Goal: Complete application form: Complete application form

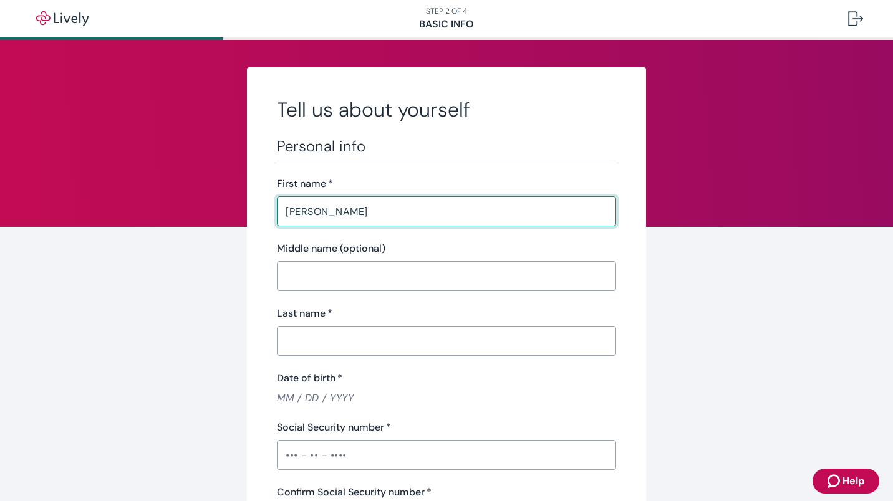
type input "[PERSON_NAME]"
type input "Agboke"
type input "•••-•"
type input "CFO"
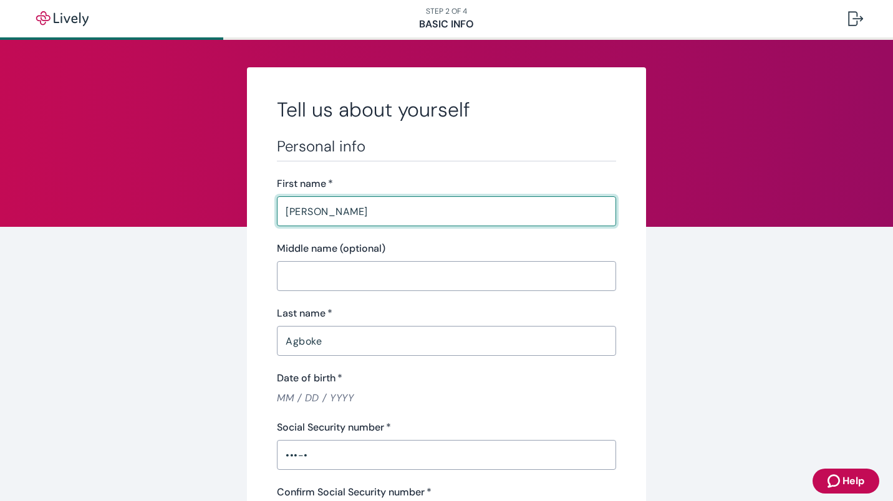
type input "(213) 281-2308"
type input "ragboke@honesthealth.com"
type input "4002 Pine Ave"
type input "Long Beach"
type input "CA"
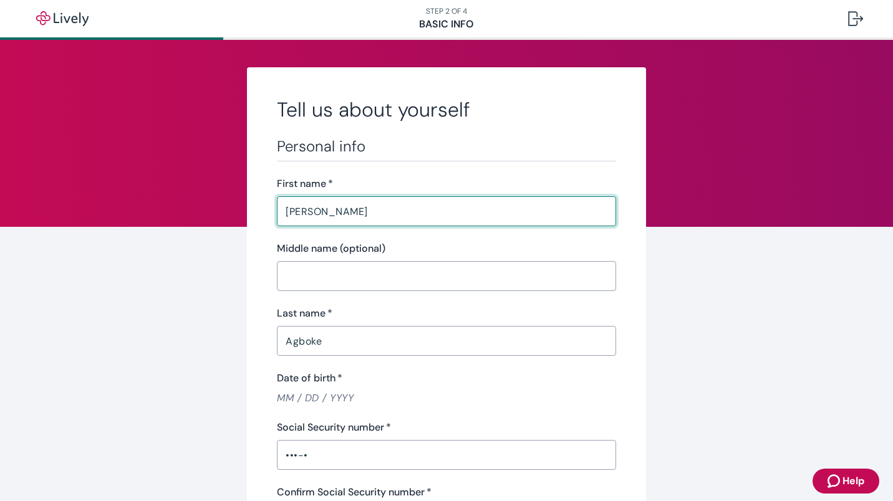
type input "90807"
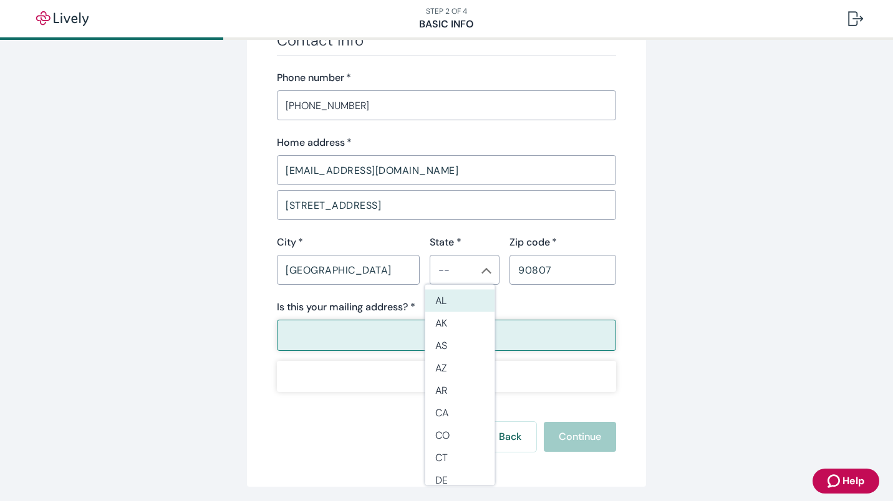
scroll to position [774, 0]
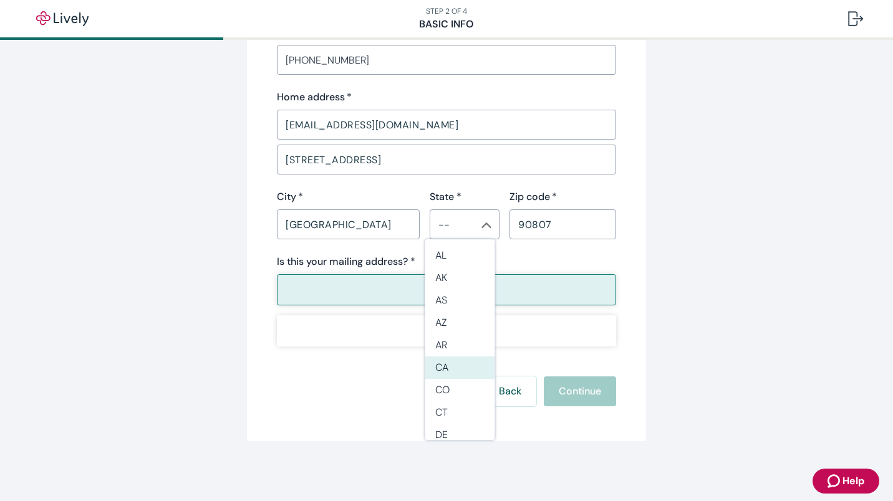
click at [447, 362] on li "CA" at bounding box center [460, 368] width 70 height 22
type input "CA"
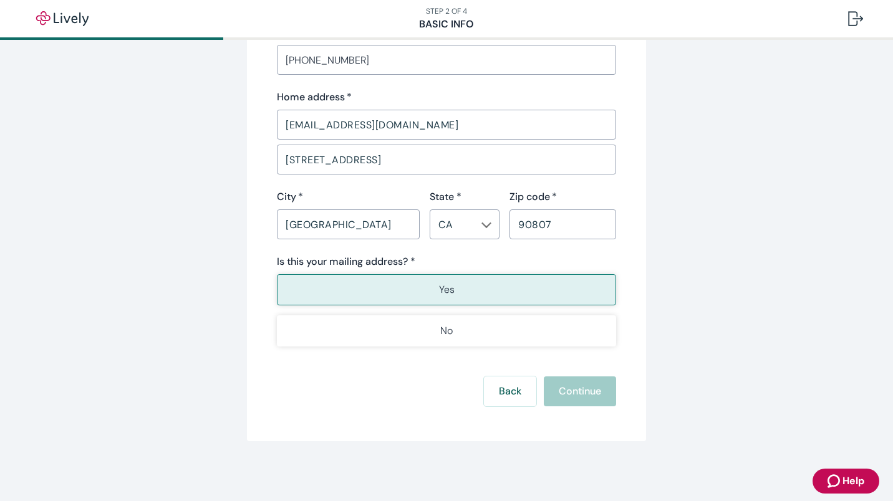
click at [429, 280] on button "Yes" at bounding box center [446, 289] width 339 height 31
click at [429, 288] on button "Yes" at bounding box center [446, 289] width 339 height 31
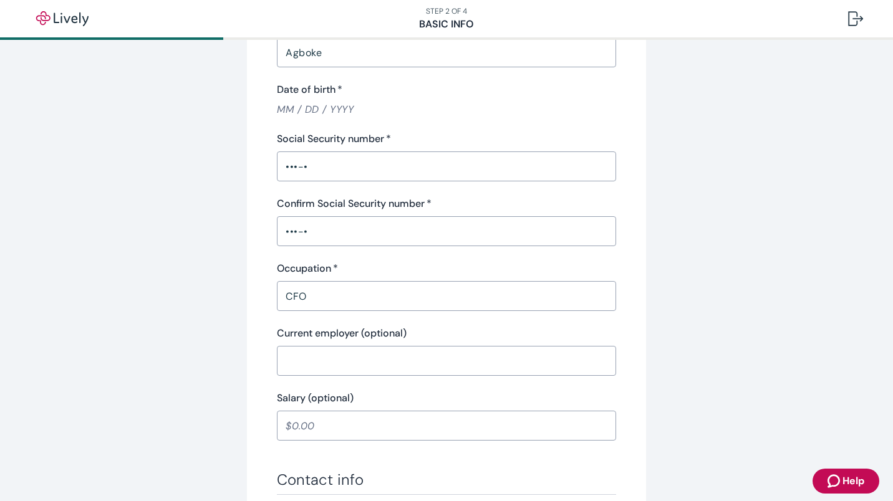
scroll to position [293, 0]
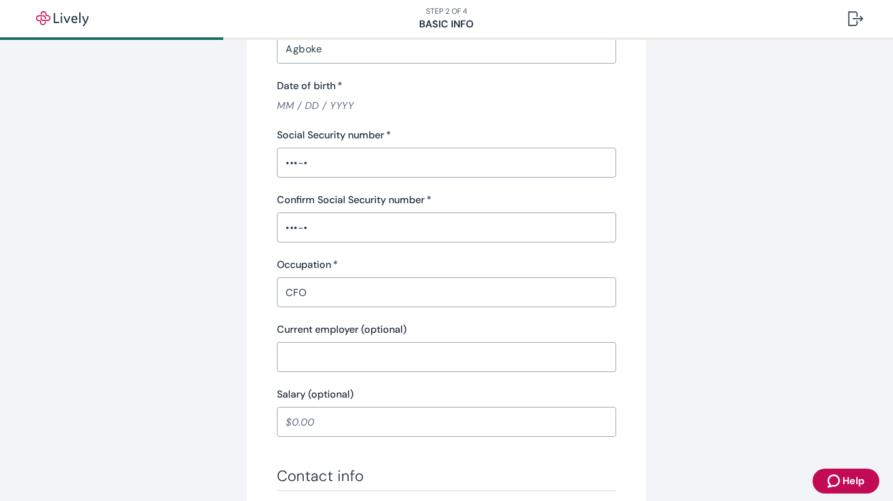
click at [353, 178] on div "Personal info First name   * Roseline ​ Middle name (optional) ​ Last name   * …" at bounding box center [446, 141] width 339 height 593
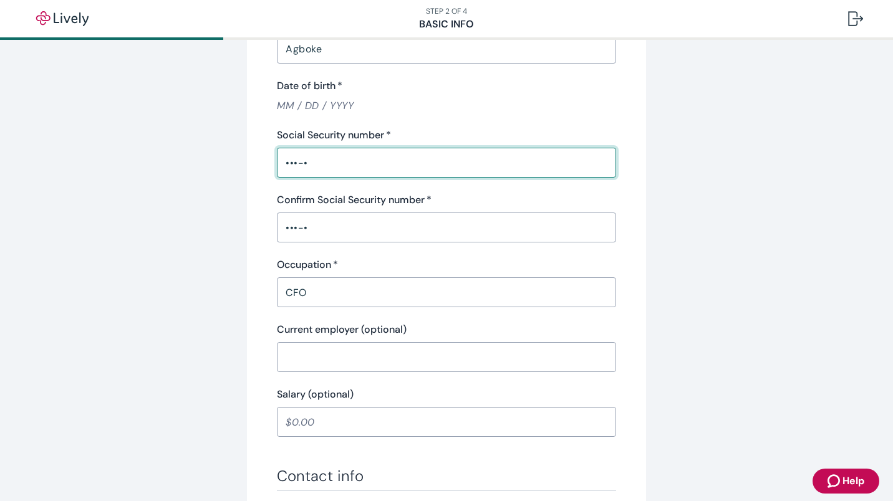
click at [341, 167] on input "•••-•" at bounding box center [446, 162] width 339 height 25
type input "•••-••-260"
click at [207, 209] on div "Tell us about yourself Personal info First name   * Roseline ​ Middle name (opt…" at bounding box center [446, 349] width 599 height 1148
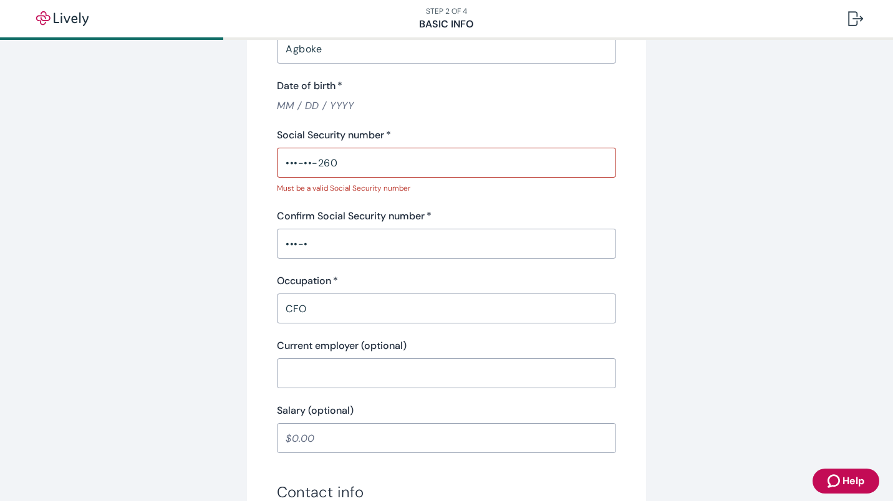
click at [339, 245] on input "•••-•" at bounding box center [446, 243] width 339 height 25
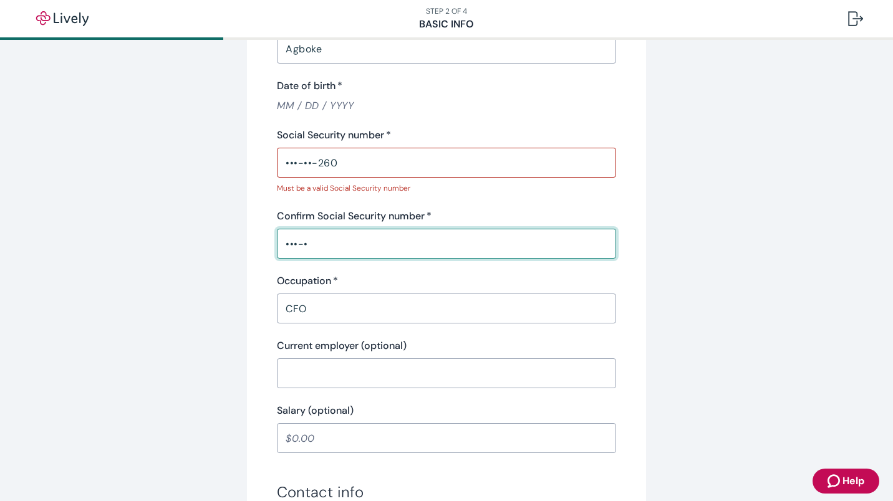
type input "•••-••-260"
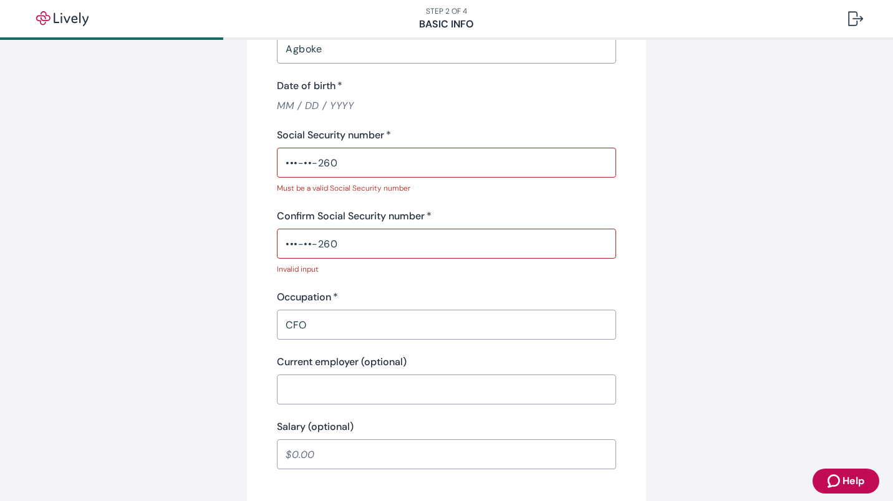
click at [186, 283] on div "Tell us about yourself Personal info First name   * Roseline ​ Middle name (opt…" at bounding box center [446, 365] width 599 height 1181
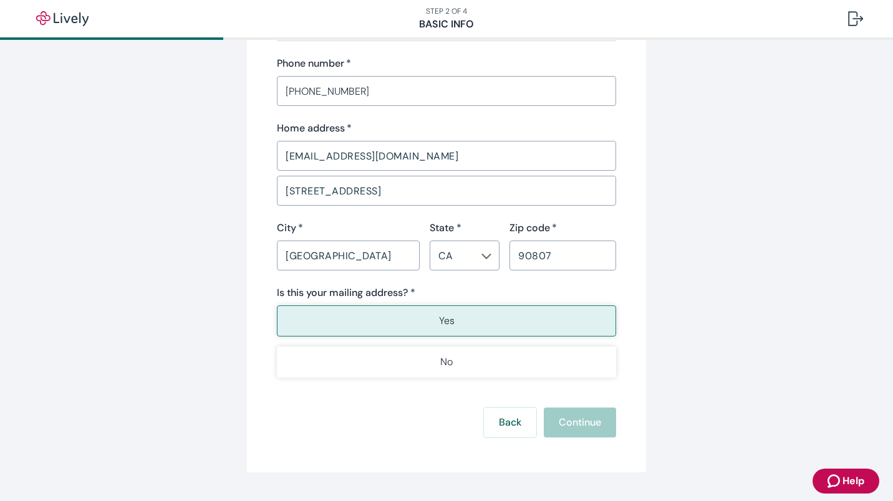
scroll to position [806, 0]
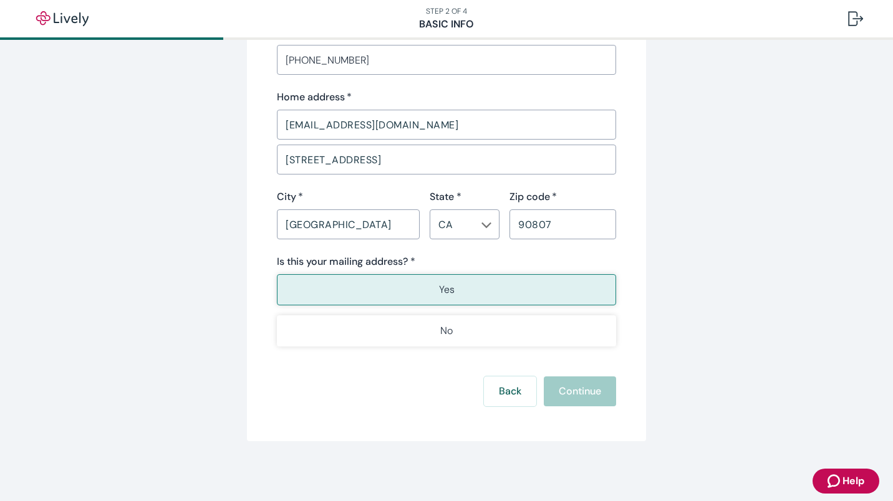
click at [569, 398] on div "Back Continue" at bounding box center [446, 392] width 339 height 30
click at [518, 287] on button "Yes" at bounding box center [446, 289] width 339 height 31
click at [549, 296] on button "Yes" at bounding box center [446, 289] width 339 height 31
click at [419, 298] on button "Yes" at bounding box center [446, 289] width 339 height 31
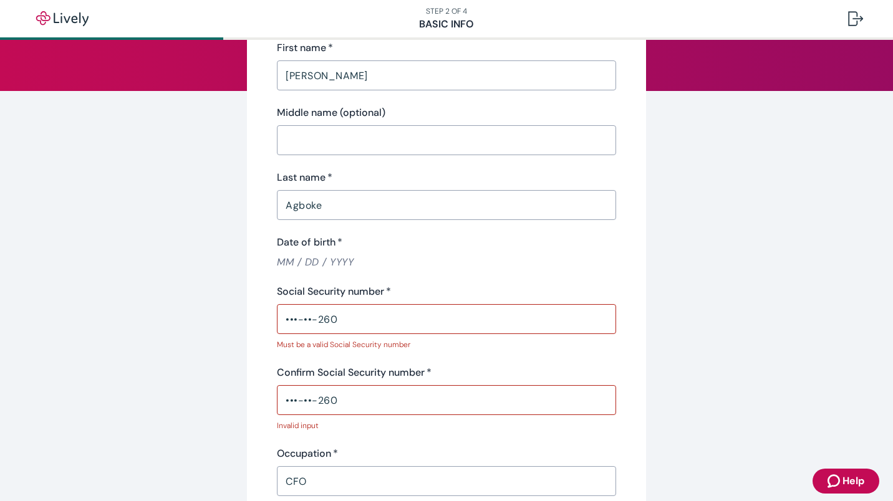
scroll to position [145, 0]
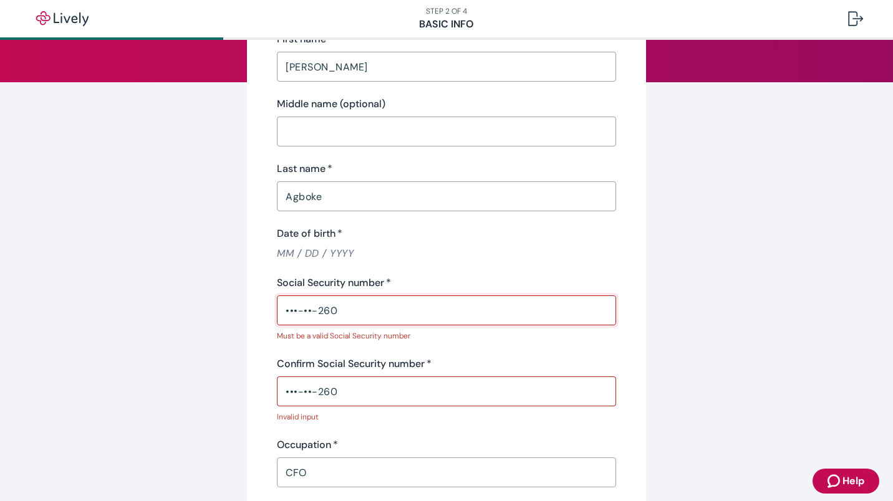
click at [353, 316] on input "•••-••-260" at bounding box center [446, 310] width 339 height 25
type input "•"
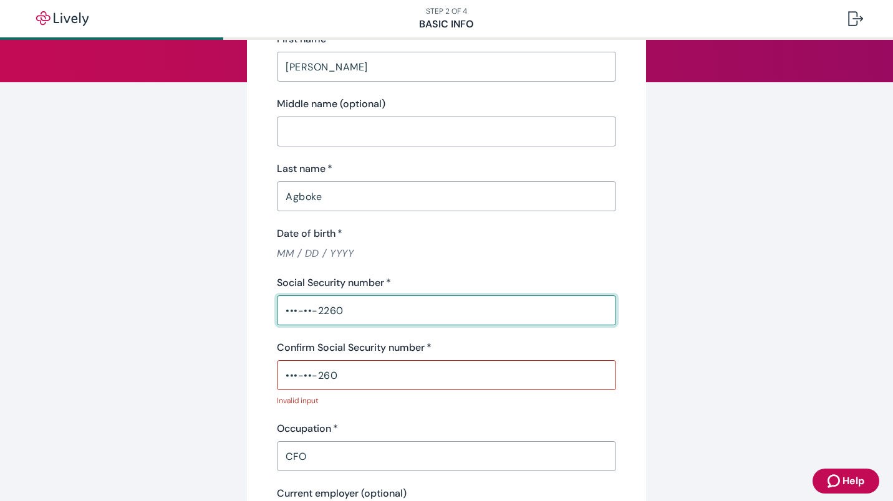
type input "•••-••-2260"
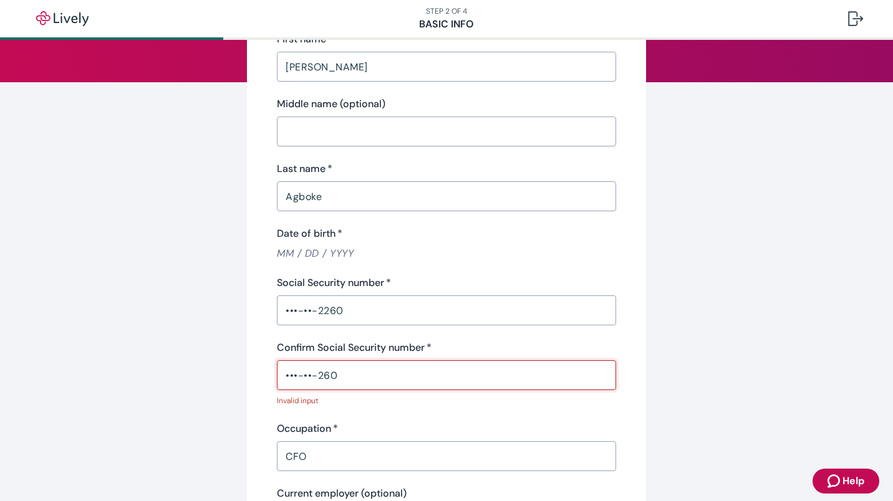
click at [341, 385] on input "•••-••-260" at bounding box center [446, 375] width 339 height 25
drag, startPoint x: 347, startPoint y: 374, endPoint x: 215, endPoint y: 374, distance: 132.2
click at [215, 374] on div "Tell us about yourself Personal info First name   * Roseline ​ Middle name (opt…" at bounding box center [446, 505] width 599 height 1165
drag, startPoint x: 883, startPoint y: 136, endPoint x: 892, endPoint y: 218, distance: 82.8
click at [892, 218] on main "Tell us about yourself Personal info First name   * Roseline ​ Middle name (opt…" at bounding box center [446, 271] width 893 height 462
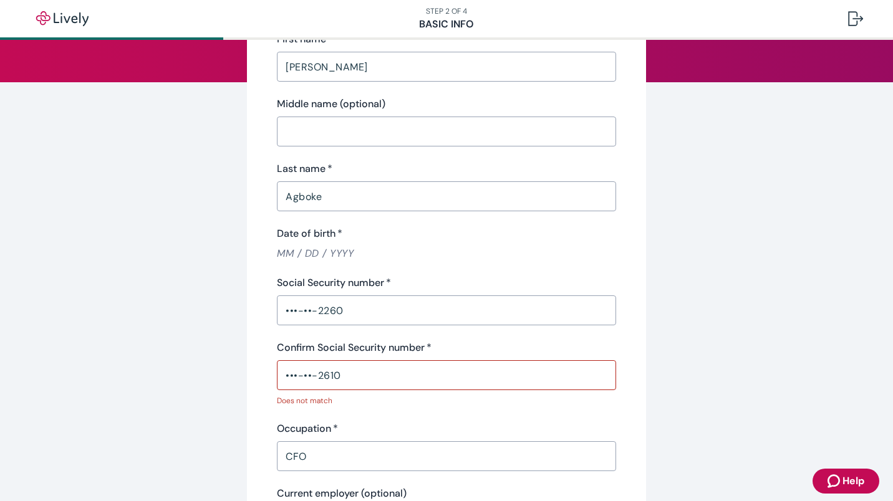
drag, startPoint x: 892, startPoint y: 218, endPoint x: 811, endPoint y: 226, distance: 81.5
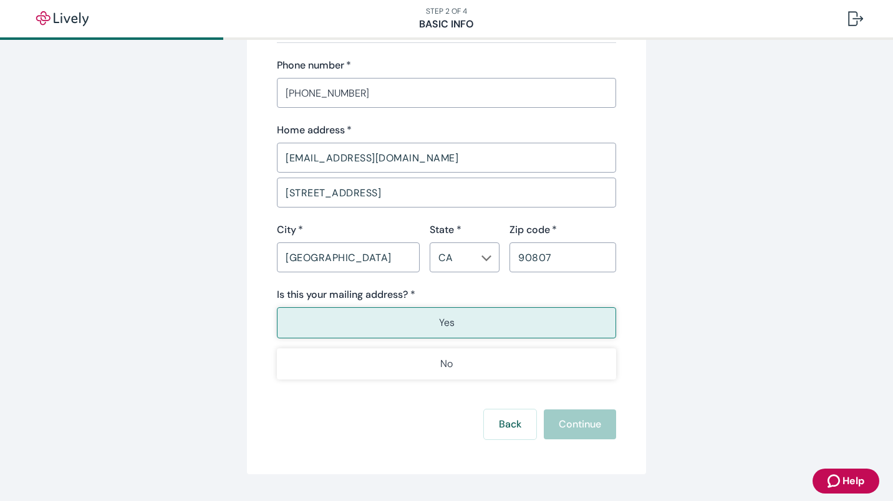
scroll to position [775, 0]
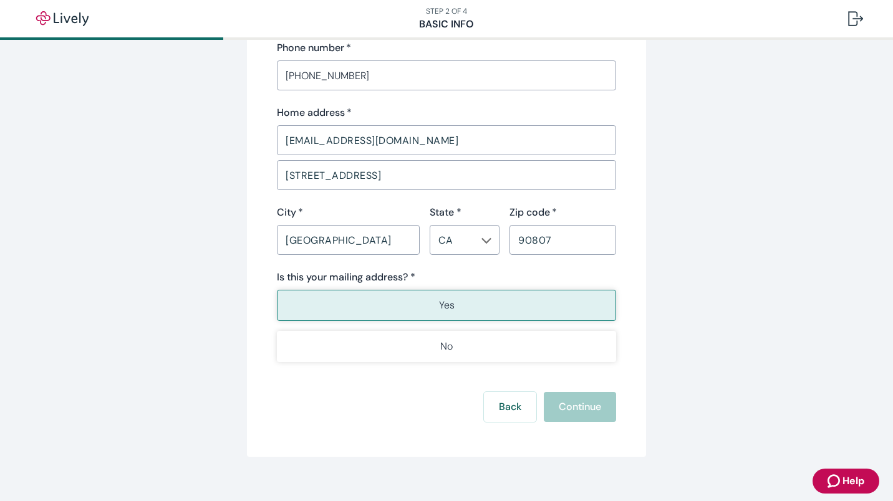
click at [578, 407] on div "Back Continue" at bounding box center [446, 407] width 339 height 30
click at [513, 311] on button "Yes" at bounding box center [446, 305] width 339 height 31
click at [459, 311] on button "Yes" at bounding box center [446, 305] width 339 height 31
click at [563, 412] on div "Back Continue" at bounding box center [446, 407] width 339 height 30
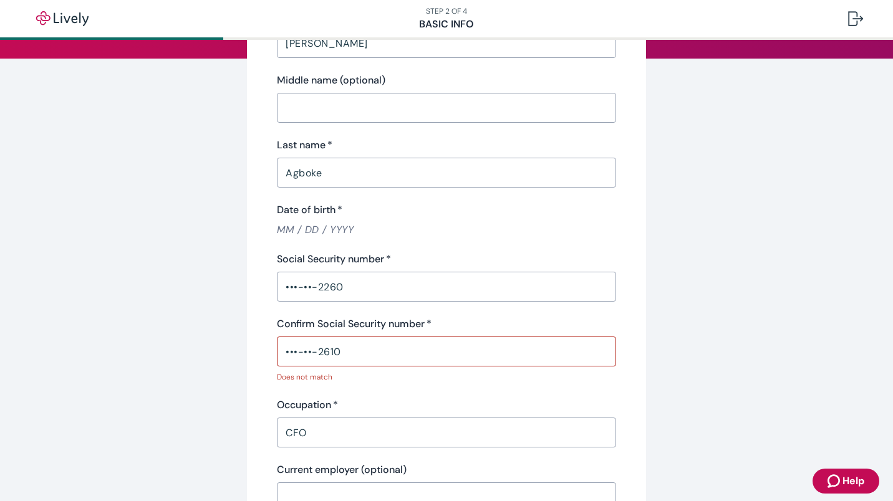
scroll to position [181, 0]
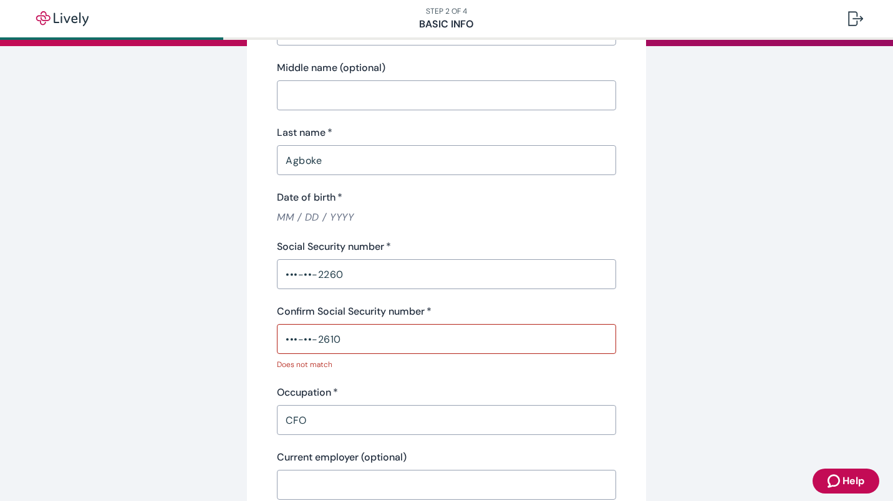
click at [349, 346] on input "•••-••-2610" at bounding box center [446, 339] width 339 height 25
click at [609, 302] on div "Personal info First name   * Roseline ​ Middle name (optional) ​ Last name   * …" at bounding box center [446, 260] width 339 height 609
drag, startPoint x: 353, startPoint y: 344, endPoint x: 171, endPoint y: 370, distance: 184.1
click at [171, 370] on div "Tell us about yourself Personal info First name   * Roseline ​ Middle name (opt…" at bounding box center [446, 468] width 599 height 1165
type input "•••-••-2260"
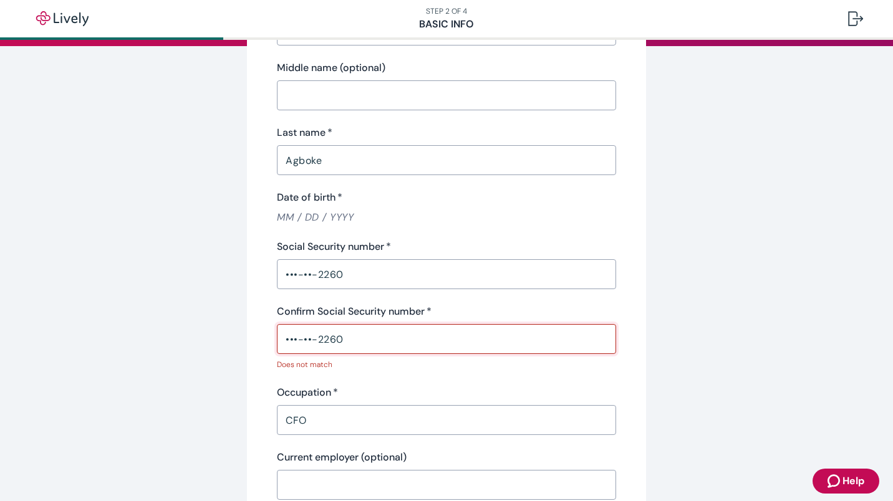
click at [521, 301] on div "Personal info First name   * Roseline ​ Middle name (optional) ​ Last name   * …" at bounding box center [446, 260] width 339 height 609
drag, startPoint x: 428, startPoint y: 292, endPoint x: 419, endPoint y: 291, distance: 9.4
click at [419, 291] on div "Personal info First name   * Roseline ​ Middle name (optional) ​ Last name   * …" at bounding box center [446, 260] width 339 height 609
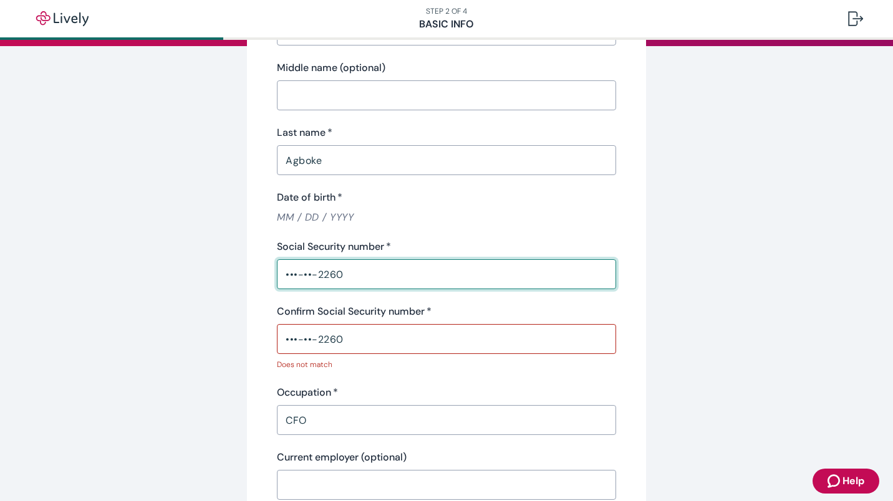
drag, startPoint x: 359, startPoint y: 270, endPoint x: 175, endPoint y: 269, distance: 183.4
click at [175, 269] on div "Tell us about yourself Personal info First name   * Roseline ​ Middle name (opt…" at bounding box center [446, 468] width 599 height 1165
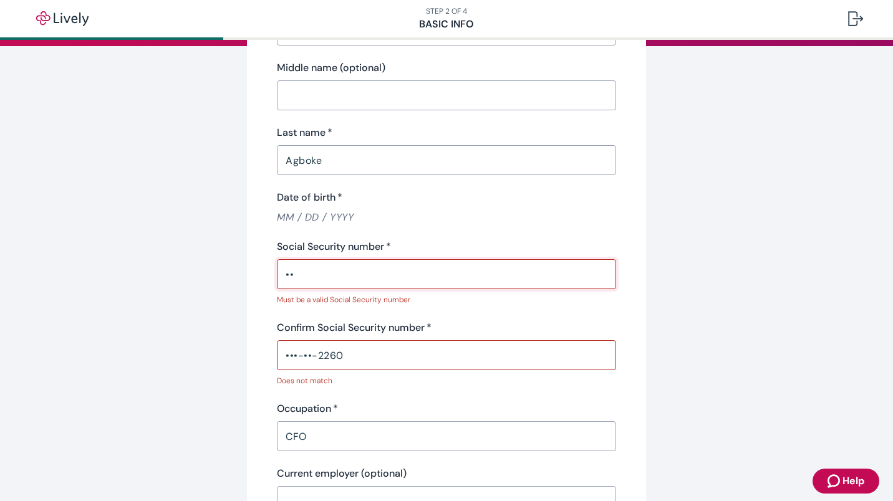
type input "•"
type input "•••-••-2260"
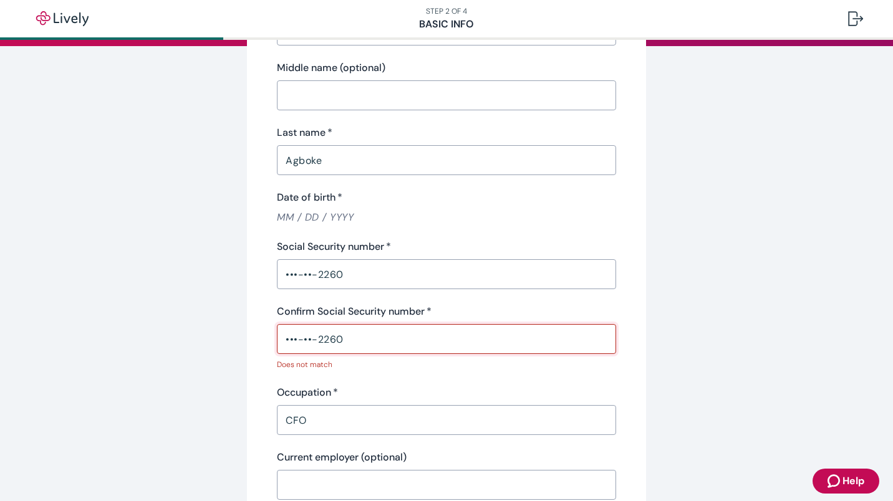
drag, startPoint x: 362, startPoint y: 336, endPoint x: 215, endPoint y: 319, distance: 148.8
click at [215, 319] on div "Tell us about yourself Personal info First name   * Roseline ​ Middle name (opt…" at bounding box center [446, 468] width 599 height 1165
type input "•"
type input "•••-••-2260"
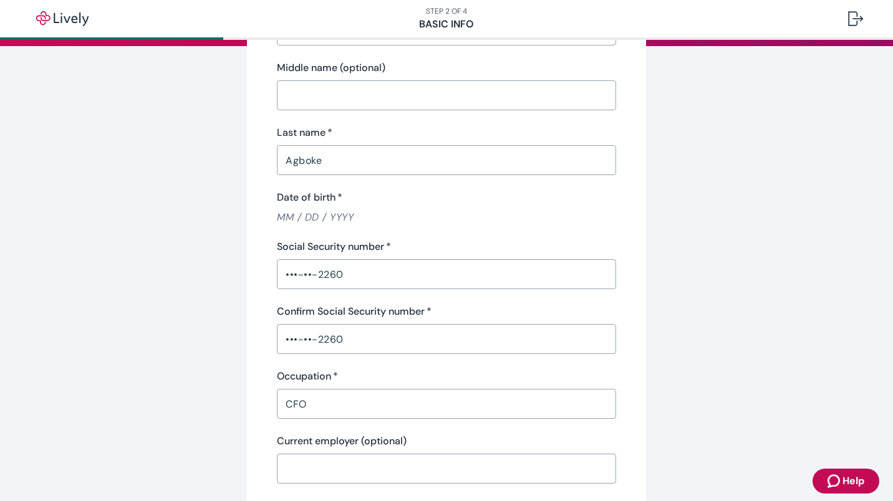
click at [717, 189] on div "Tell us about yourself Personal info First name   * Roseline ​ Middle name (opt…" at bounding box center [446, 460] width 599 height 1148
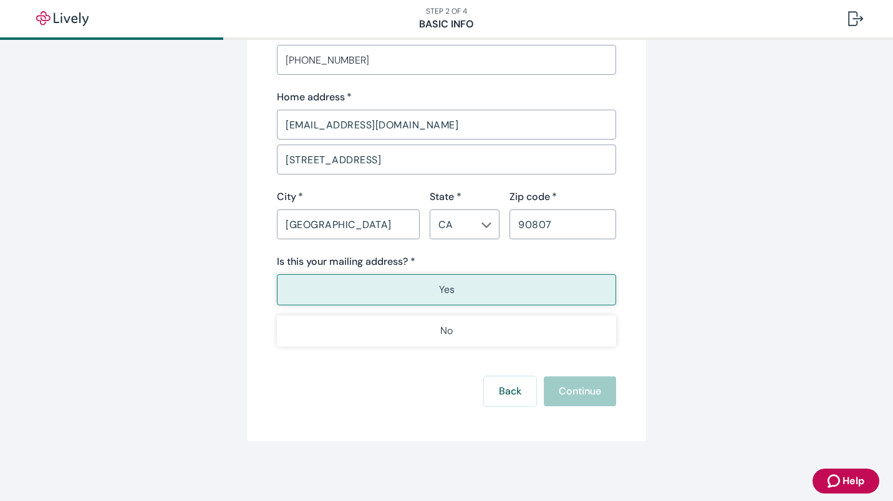
click at [477, 295] on button "Yes" at bounding box center [446, 289] width 339 height 31
click at [460, 284] on button "Yes" at bounding box center [446, 289] width 339 height 31
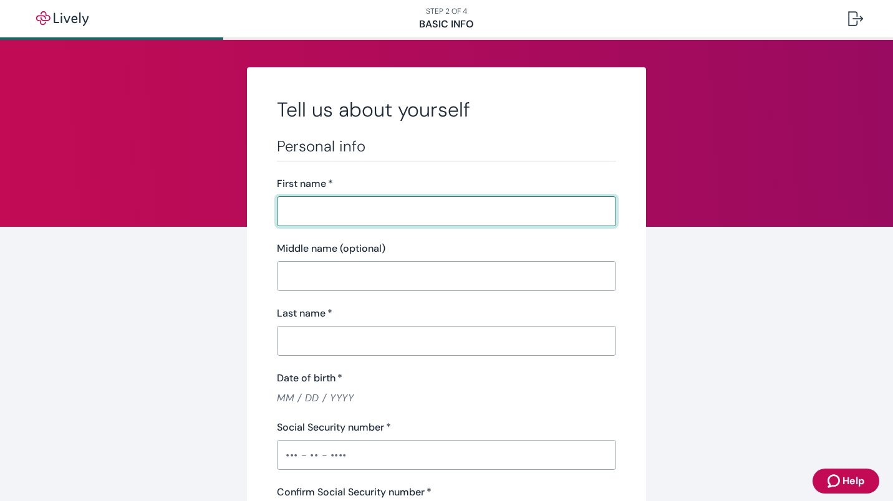
click at [843, 482] on span "Help" at bounding box center [854, 481] width 22 height 15
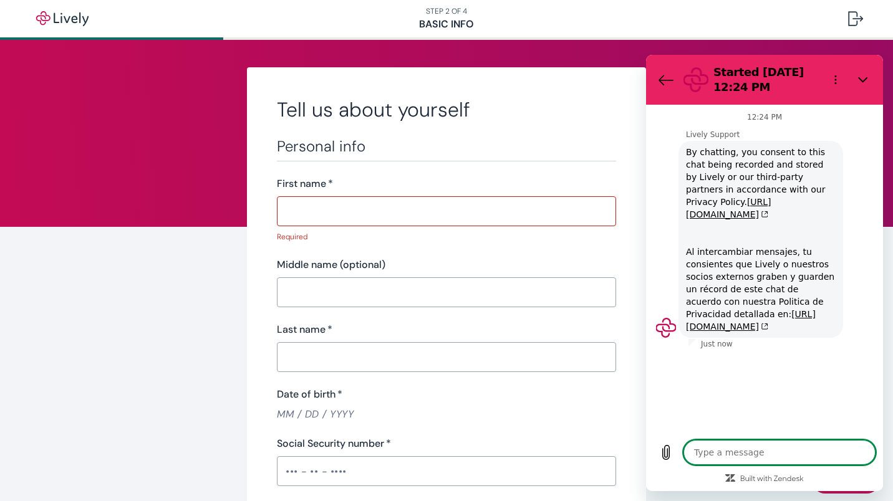
type textarea "x"
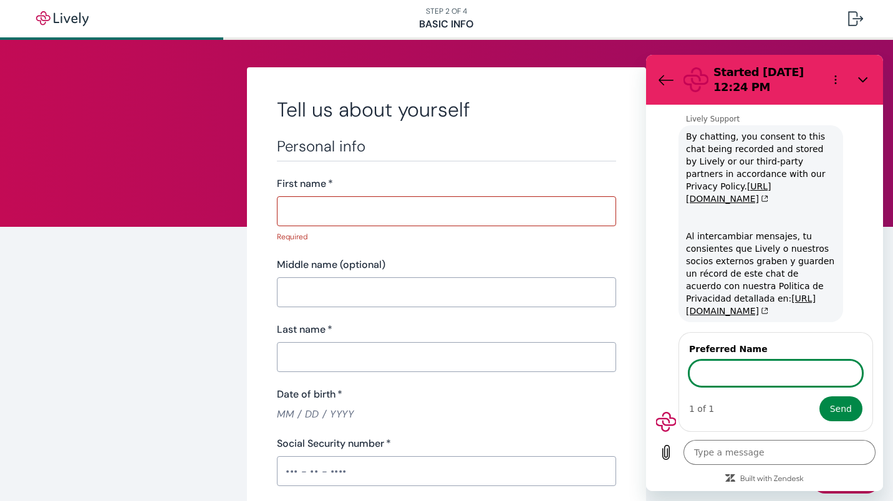
scroll to position [28, 0]
click at [68, 12] on img "button" at bounding box center [62, 18] width 70 height 15
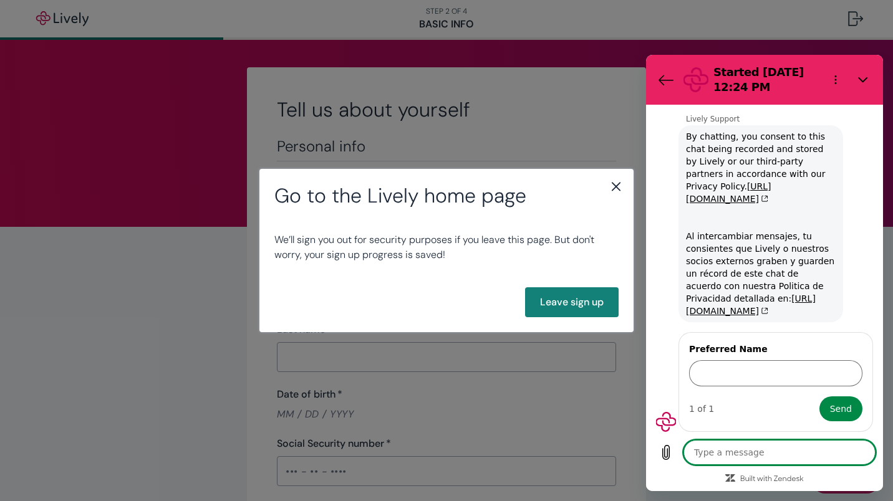
click at [723, 455] on textarea at bounding box center [780, 452] width 192 height 25
type textarea "i"
type textarea "x"
type textarea "it"
type textarea "x"
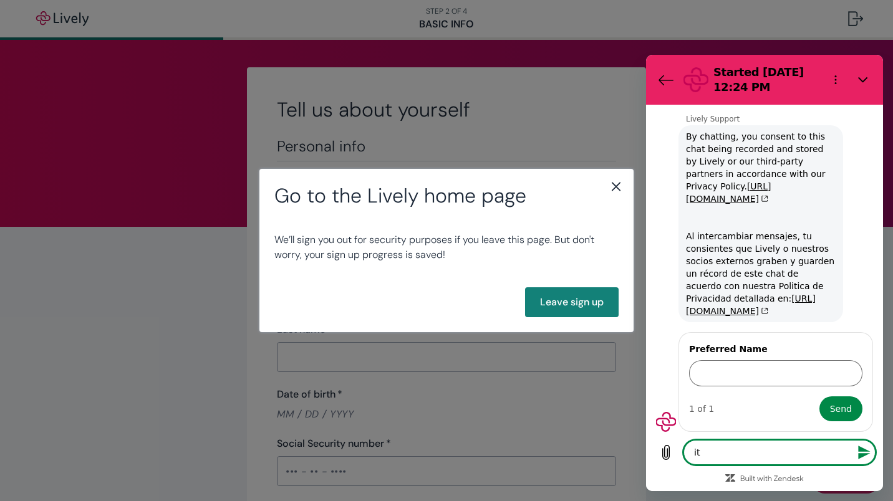
type textarea "it"
type textarea "x"
type textarea "it w"
type textarea "x"
type textarea "it wo"
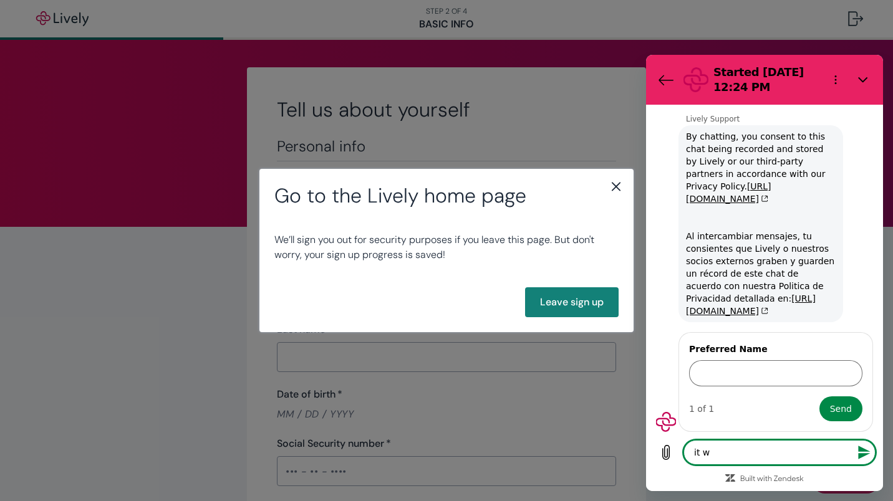
type textarea "x"
type textarea "it won"
type textarea "x"
type textarea "it wont"
type textarea "x"
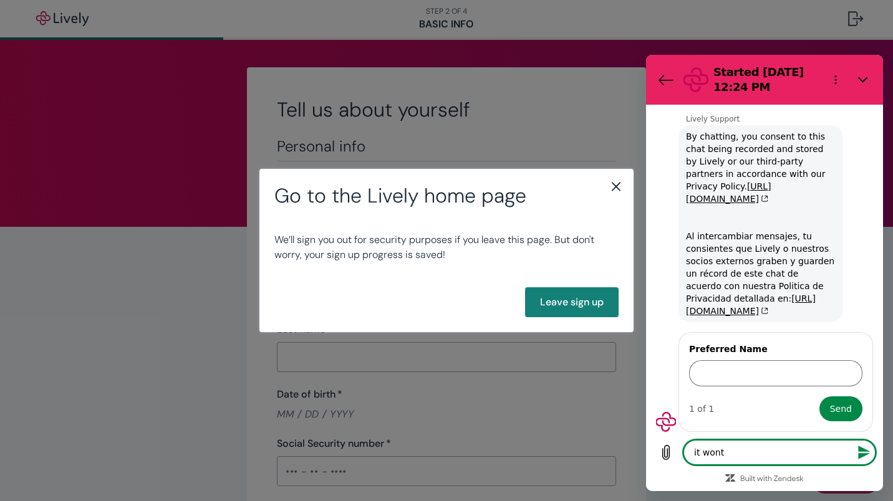
type textarea "it wont"
type textarea "x"
type textarea "it wont l"
type textarea "x"
type textarea "it wont le"
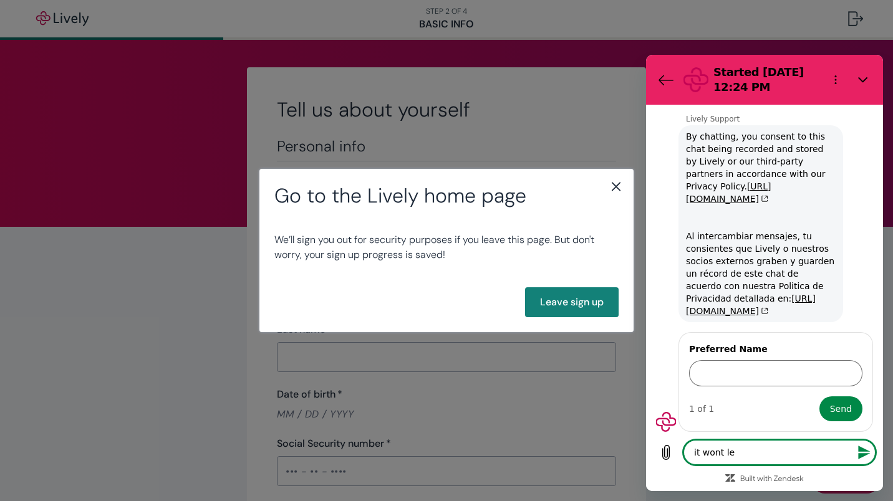
type textarea "x"
type textarea "it wont let"
type textarea "x"
type textarea "it wont let"
type textarea "x"
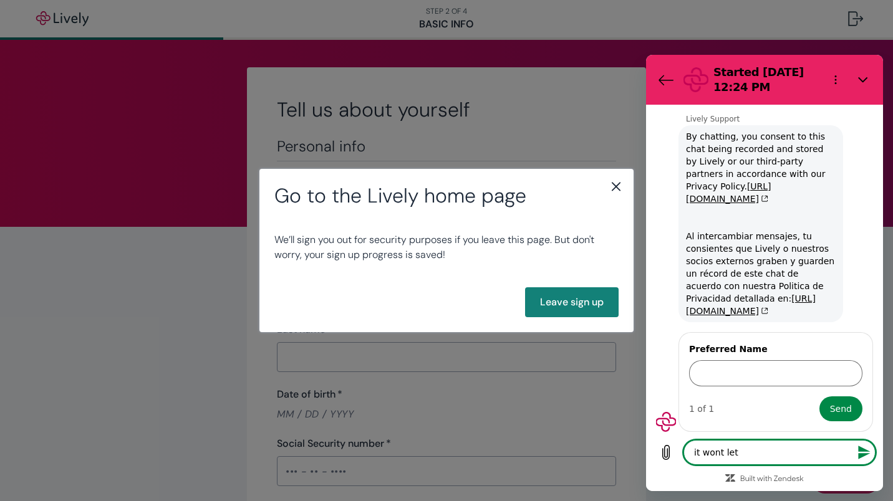
type textarea "it wont let m"
type textarea "x"
type textarea "it wont let me"
type textarea "x"
type textarea "it wont let me"
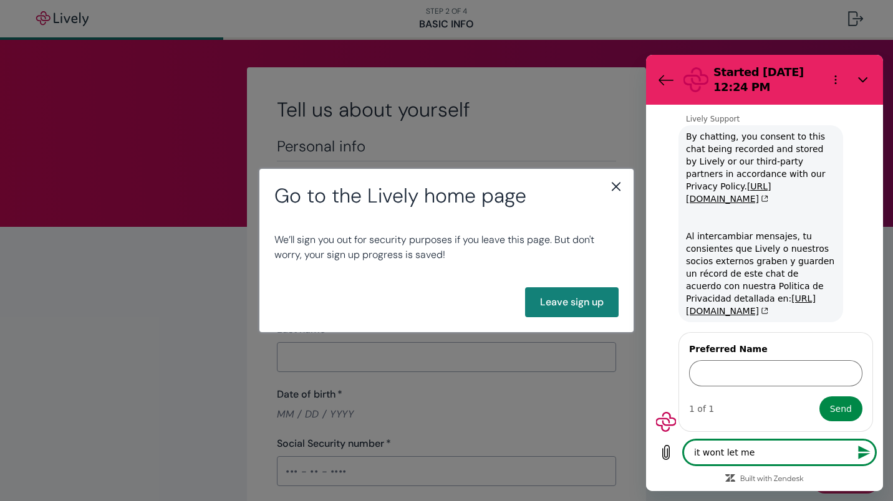
type textarea "x"
type textarea "it wont let me s"
type textarea "x"
type textarea "it wont let me si"
type textarea "x"
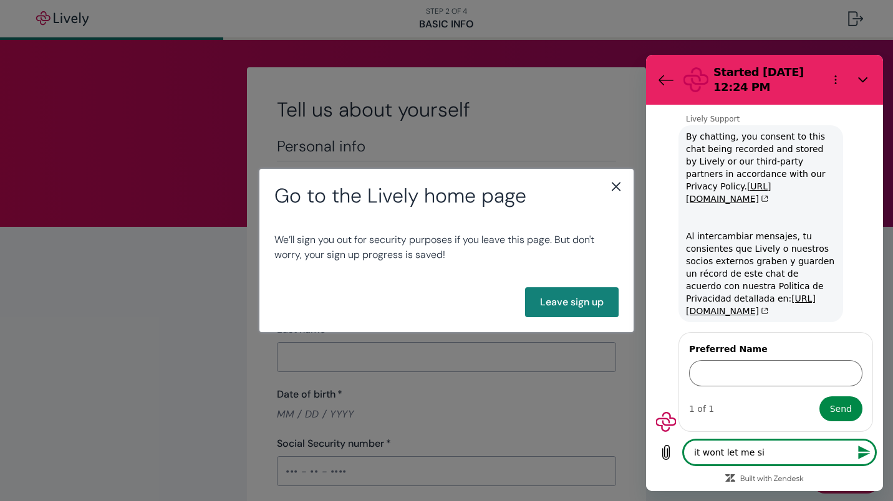
type textarea "it wont let me sig"
type textarea "x"
type textarea "it wont let me sign"
type textarea "x"
type textarea "it wont let me sign"
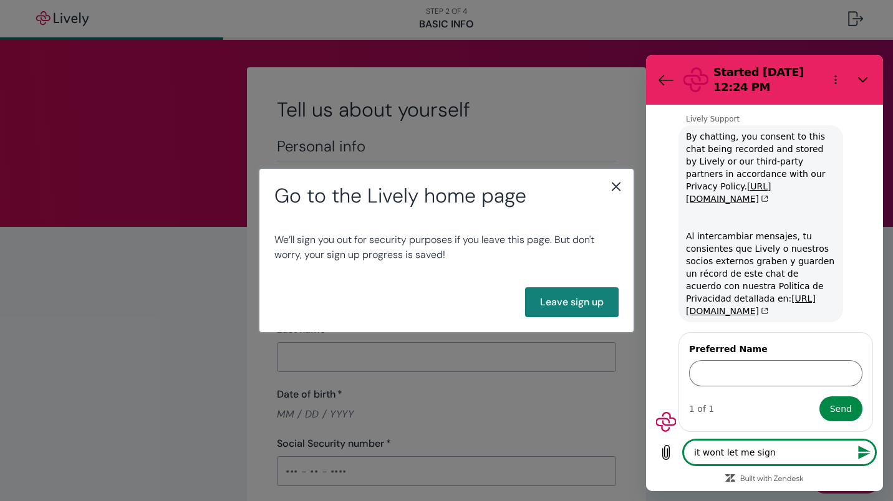
type textarea "x"
type textarea "it wont let me sign u"
type textarea "x"
type textarea "it wont let me sign up"
type textarea "x"
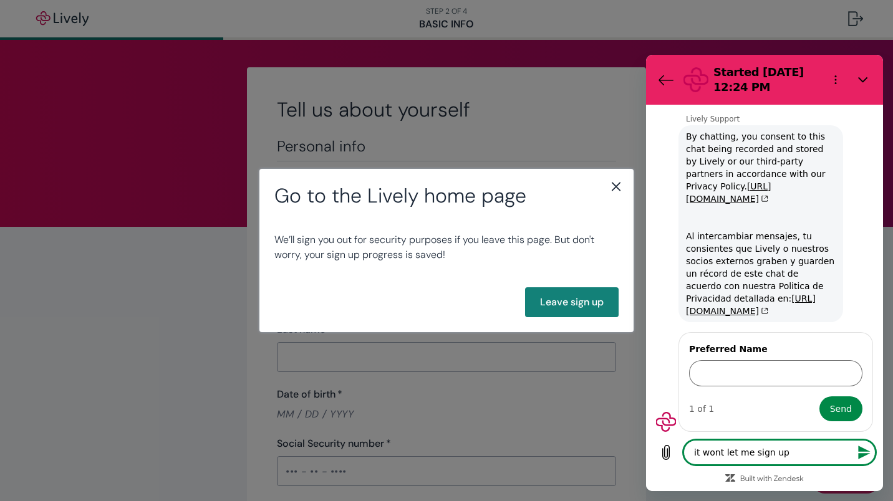
type textarea "it wont let me sign up"
type textarea "x"
type textarea "it wont let me sign up w"
type textarea "x"
type textarea "it wont let me sign up wh"
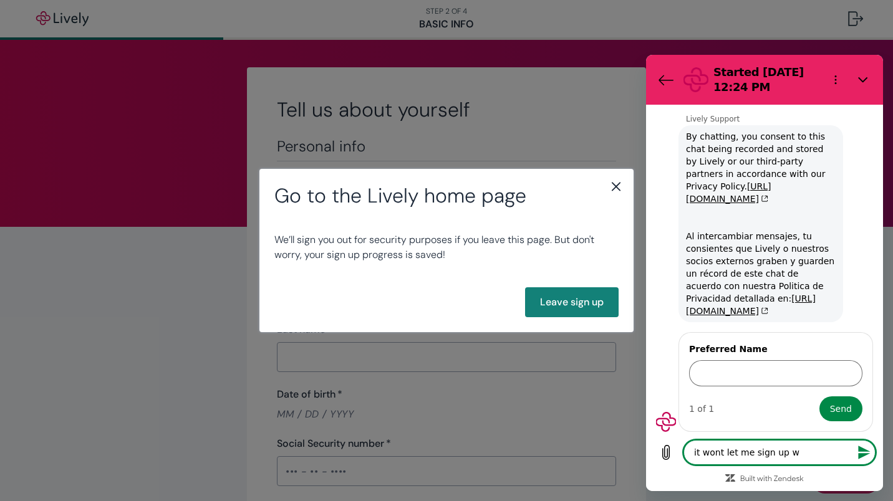
type textarea "x"
type textarea "it wont let me sign up who"
type textarea "x"
type textarea "it wont let me sign up who"
type textarea "x"
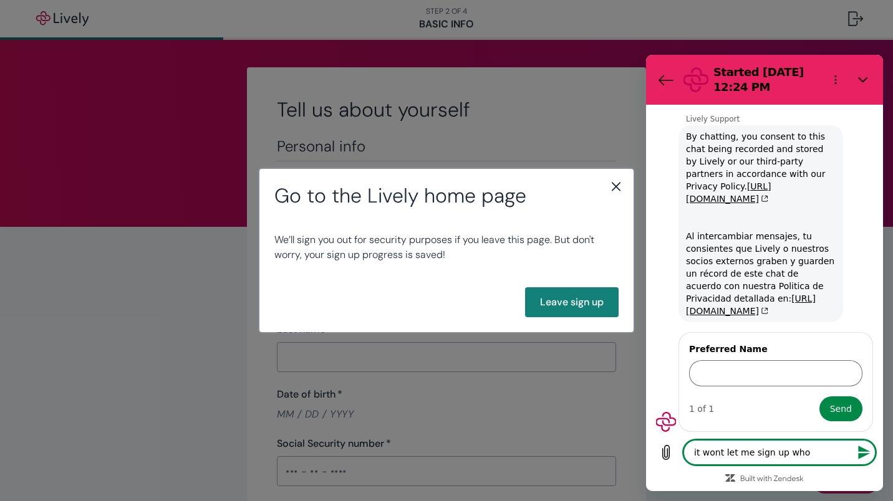
type textarea "it wont let me sign up who d"
type textarea "x"
type textarea "it wont let me sign up who do"
type textarea "x"
type textarea "it wont let me sign up who do"
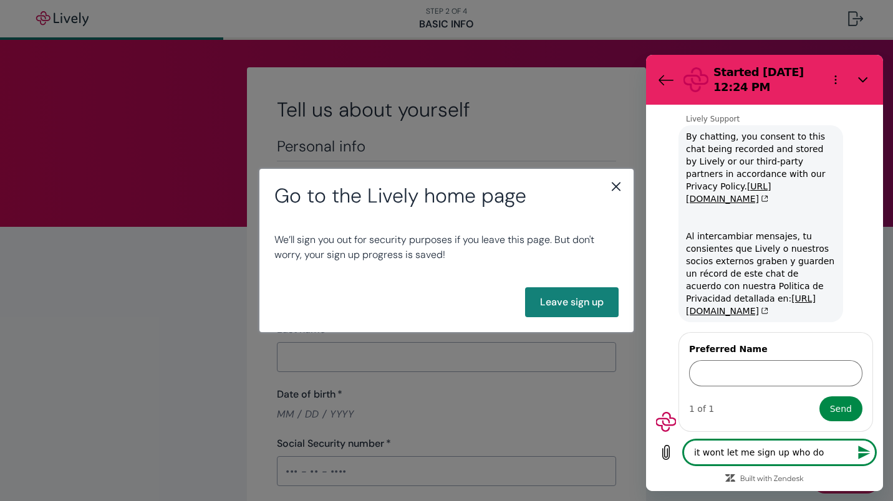
type textarea "x"
type textarea "it wont let me sign up who do I"
type textarea "x"
type textarea "it wont let me sign up who do I"
type textarea "x"
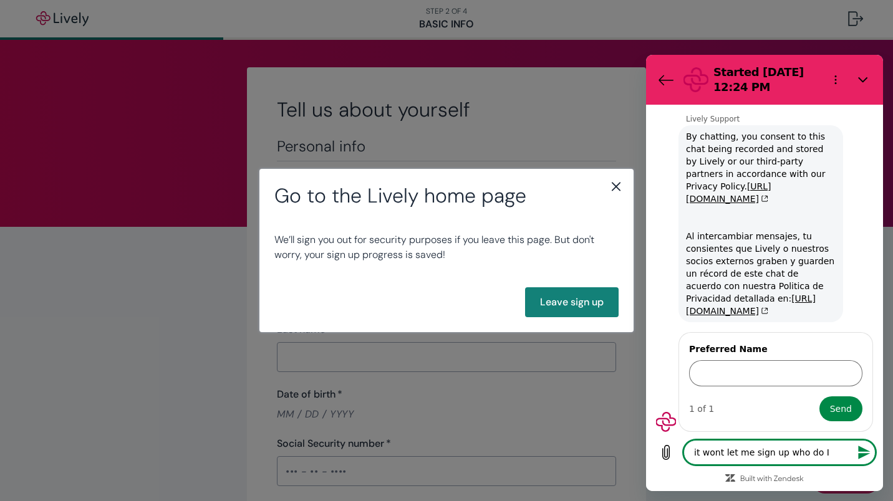
type textarea "it wont let me sign up who do I c"
type textarea "x"
type textarea "it wont let me sign up who do I ca"
type textarea "x"
type textarea "it wont let me sign up who do I can"
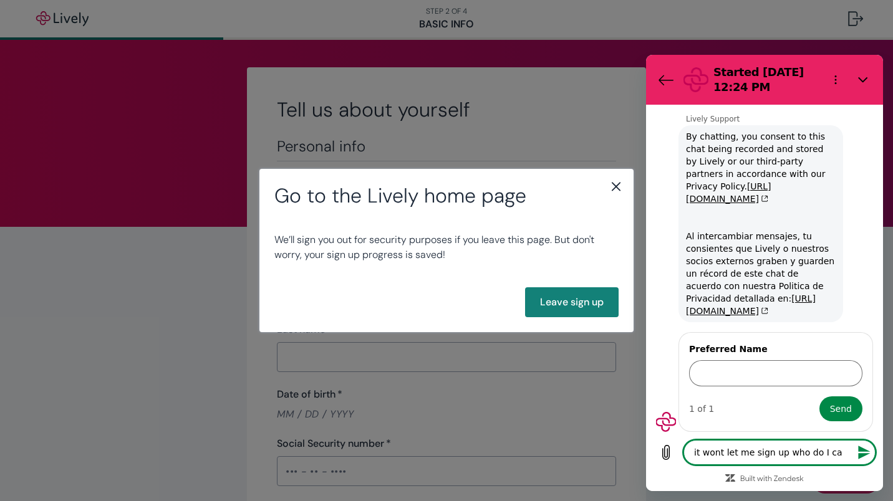
type textarea "x"
type textarea "it wont let me sign up who do I can"
type textarea "x"
type textarea "it wont let me sign up who do I can t"
type textarea "x"
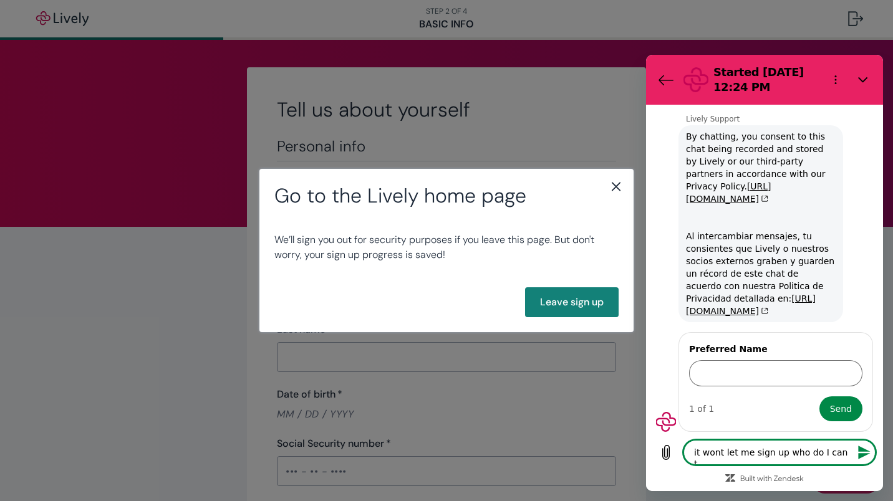
type textarea "it wont let me sign up who do I can tp"
type textarea "x"
type textarea "it wont let me sign up who do I can t"
type textarea "x"
type textarea "it wont let me sign up who do I can to"
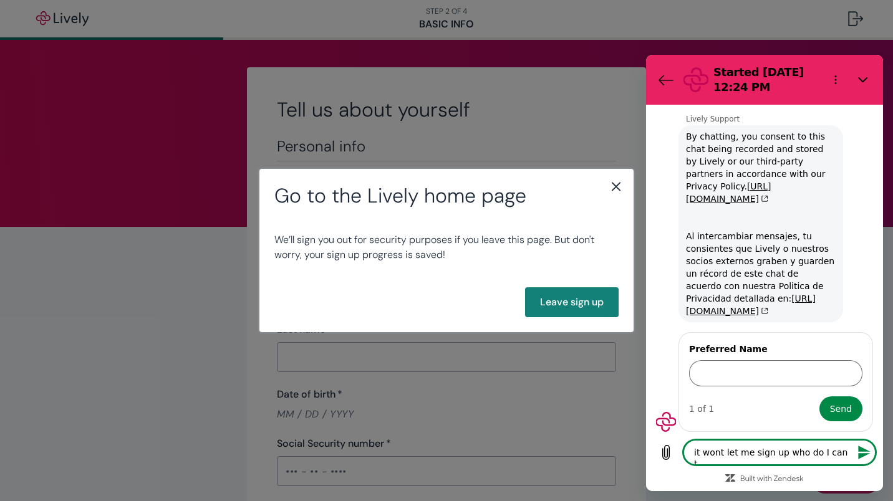
type textarea "x"
type textarea "it wont let me sign up who do I can to"
type textarea "x"
type textarea "it wont let me sign up who do I can to s"
type textarea "x"
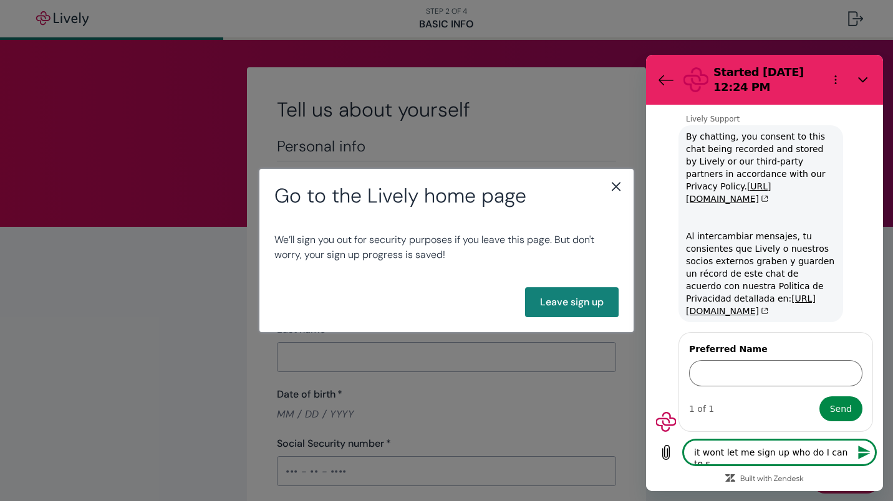
type textarea "it wont let me sign up who do I can to se"
type textarea "x"
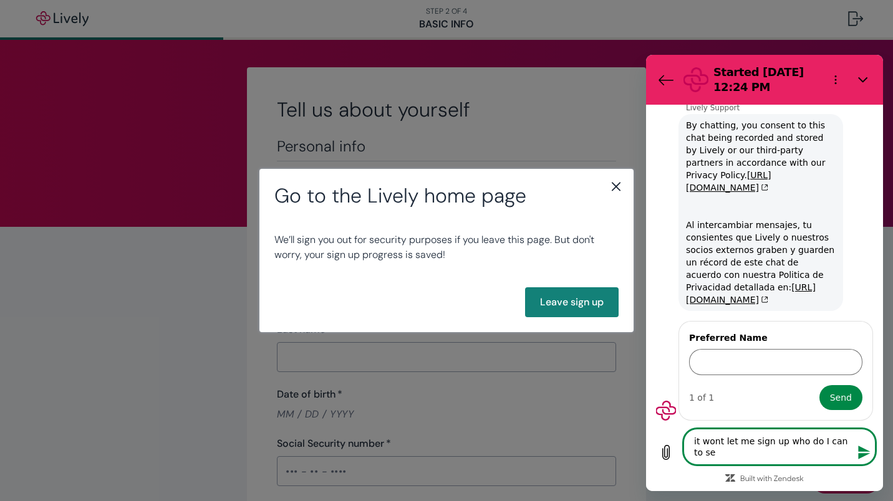
type textarea "it wont let me sign up who do I can to set"
type textarea "x"
type textarea "it wont let me sign up who do I can to set"
type textarea "x"
type textarea "it wont let me sign up who do I can to set u"
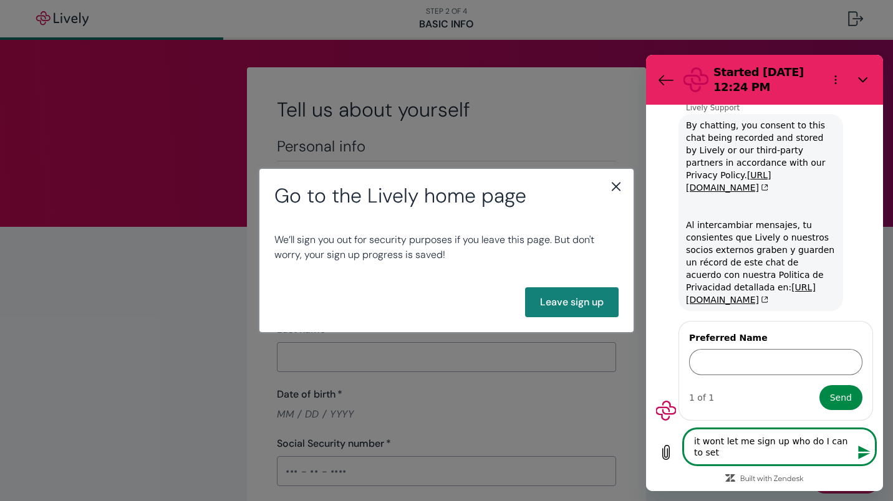
type textarea "x"
type textarea "it wont let me sign up who do I can to set up"
type textarea "x"
type textarea "it wont let me sign up who do I can to set up"
type textarea "x"
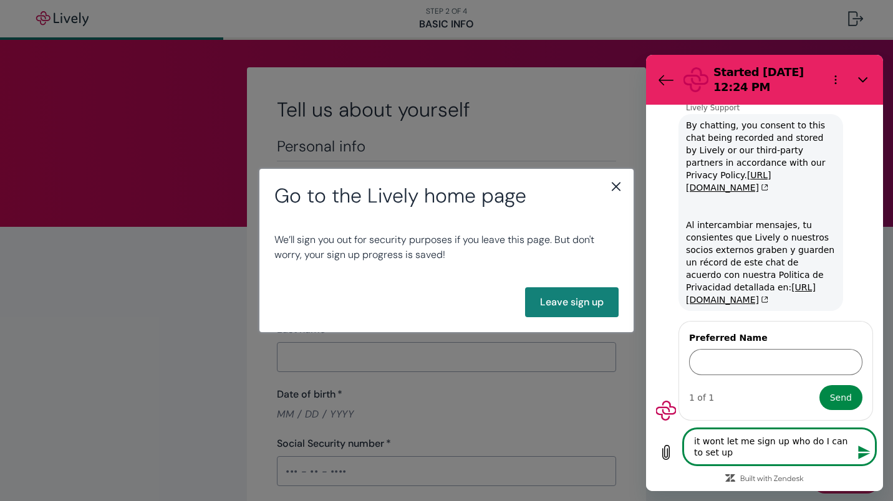
type textarea "it wont let me sign up who do I can to set up m"
type textarea "x"
type textarea "it wont let me sign up who do I can to set up my"
type textarea "x"
type textarea "it wont let me sign up who do I can to set up my"
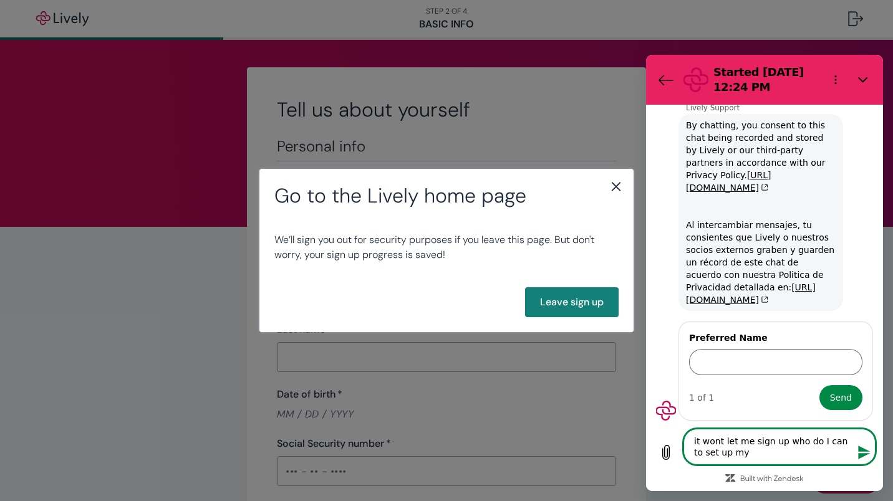
type textarea "x"
type textarea "it wont let me sign up who do I can to set up my a"
type textarea "x"
type textarea "it wont let me sign up who do I can to set up my ac"
type textarea "x"
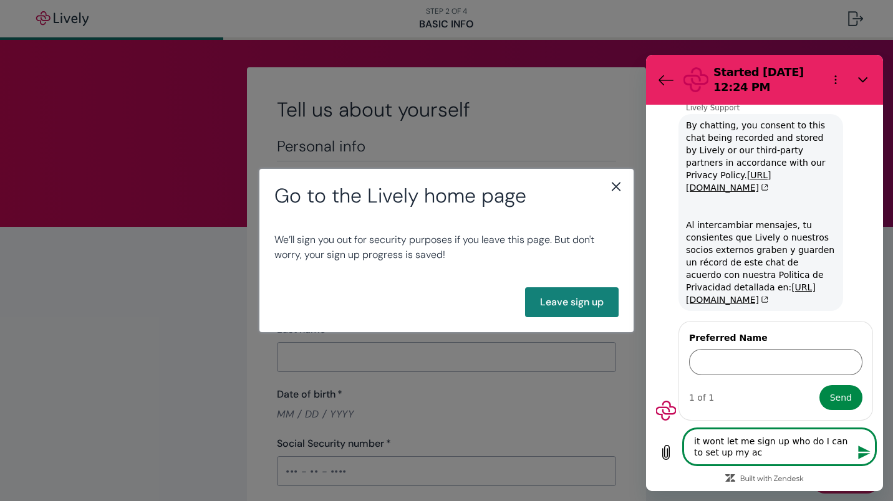
type textarea "it wont let me sign up who do I can to set up my acc"
type textarea "x"
type textarea "it wont let me sign up who do I can to set up my acco"
type textarea "x"
type textarea "it wont let me sign up who do I can to set up my accou"
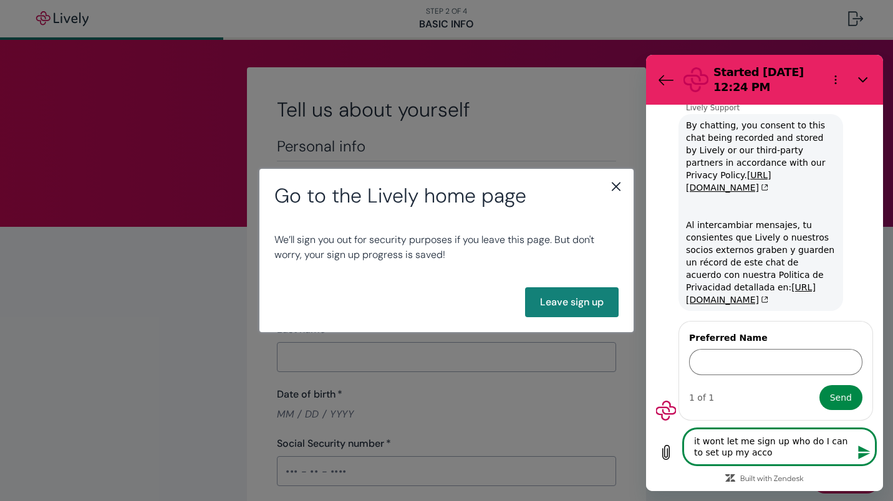
type textarea "x"
type textarea "it wont let me sign up who do I can to set up my accoun"
type textarea "x"
type textarea "it wont let me sign up who do I can to set up my accounr"
type textarea "x"
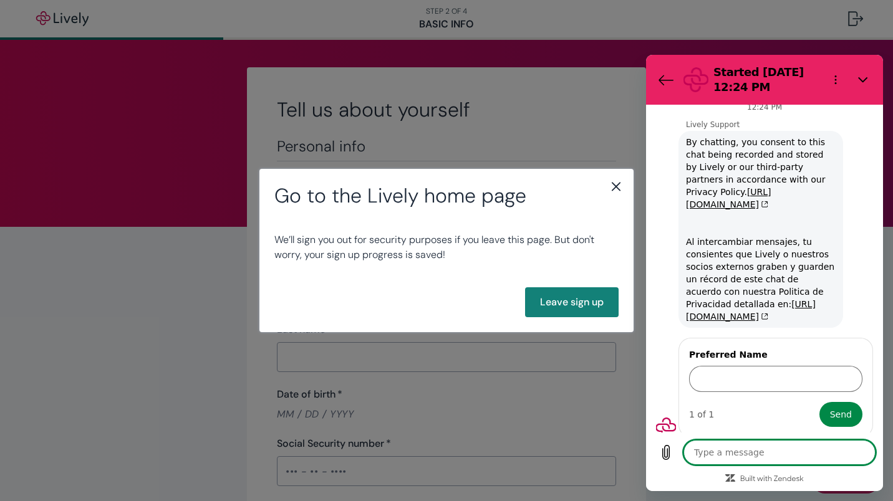
scroll to position [0, 0]
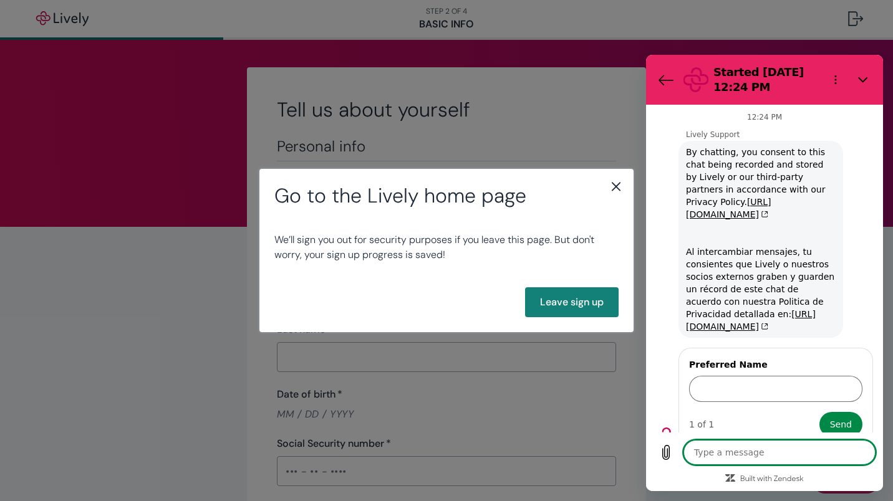
click at [620, 190] on icon "close" at bounding box center [616, 186] width 9 height 9
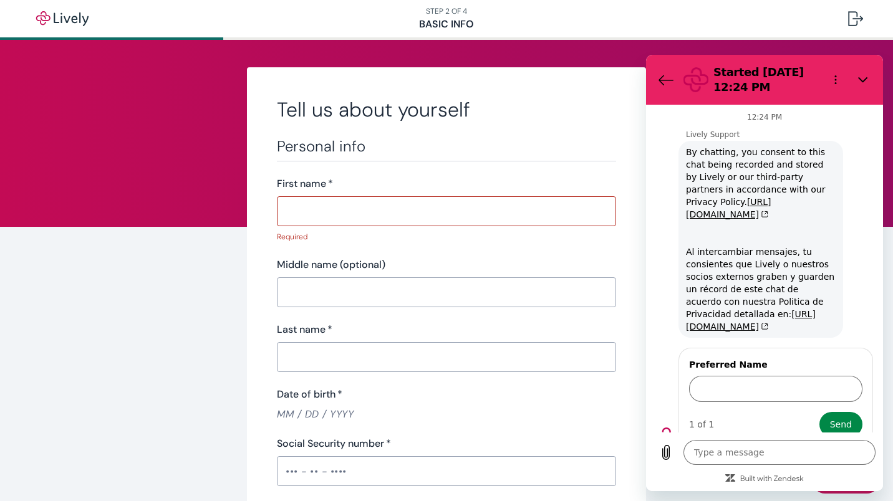
type textarea "x"
